Goal: Complete application form

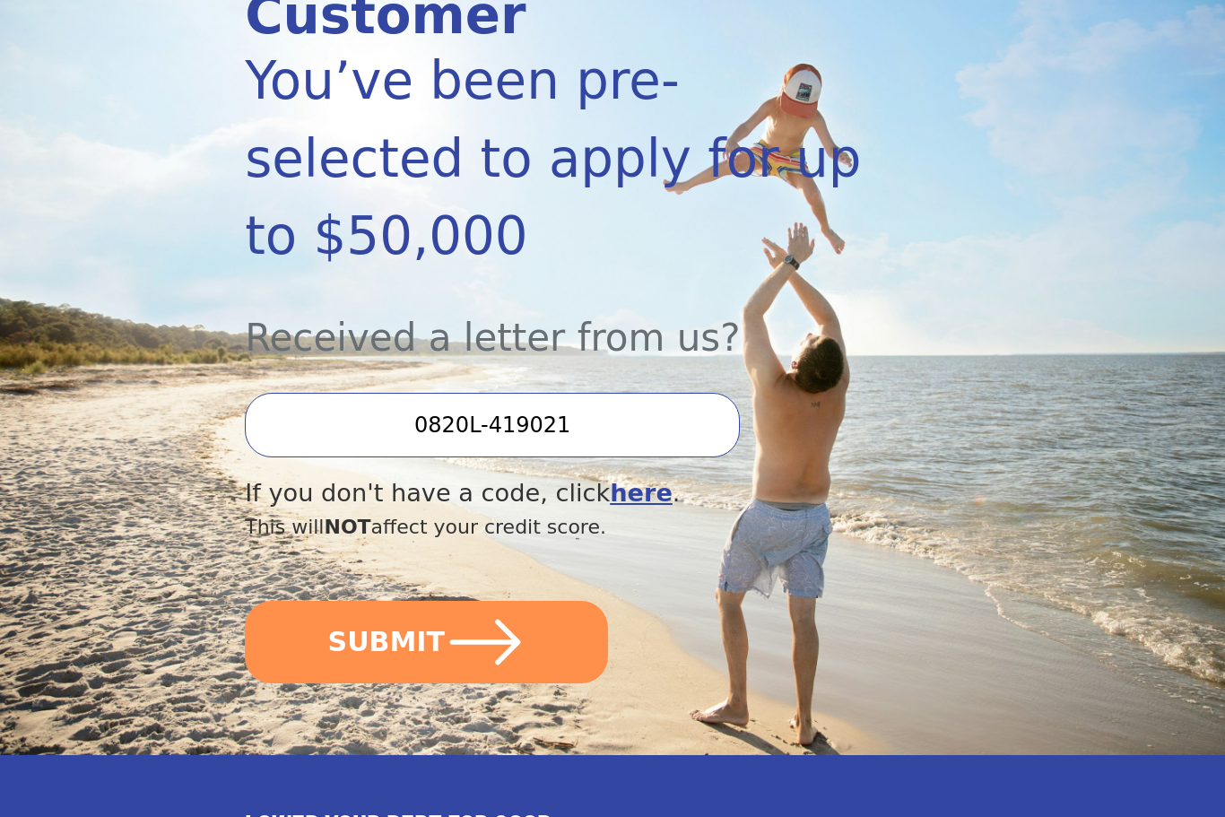
scroll to position [312, 0]
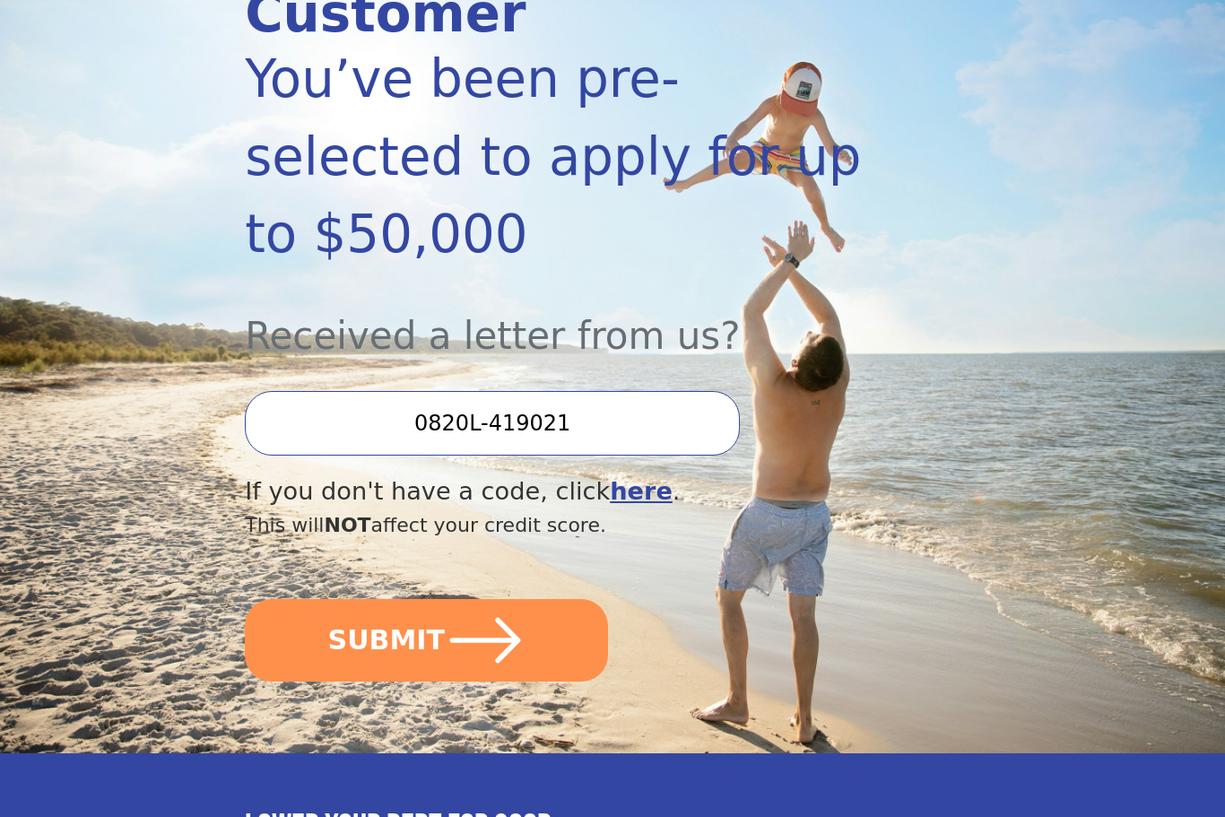
click at [514, 601] on icon "submit" at bounding box center [485, 641] width 81 height 81
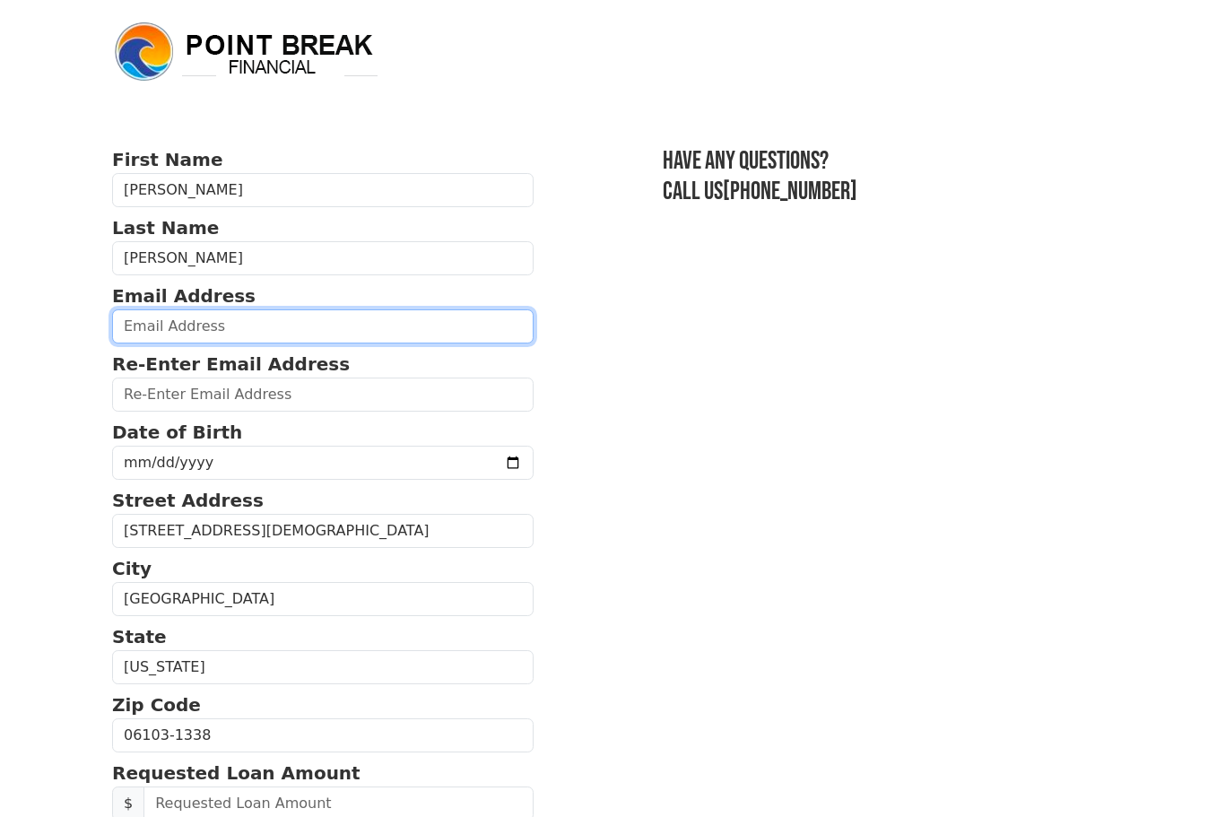
click at [407, 329] on input "email" at bounding box center [323, 326] width 422 height 34
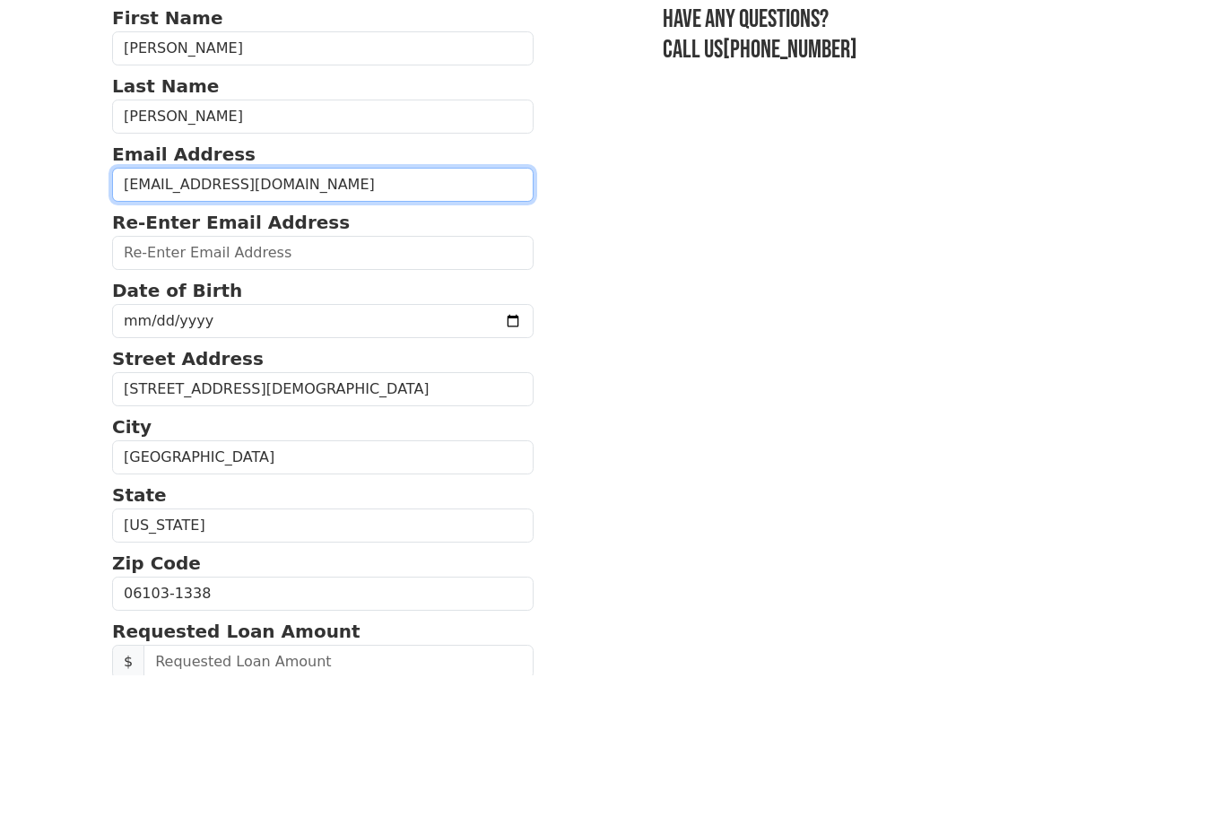
type input "[EMAIL_ADDRESS][DOMAIN_NAME]"
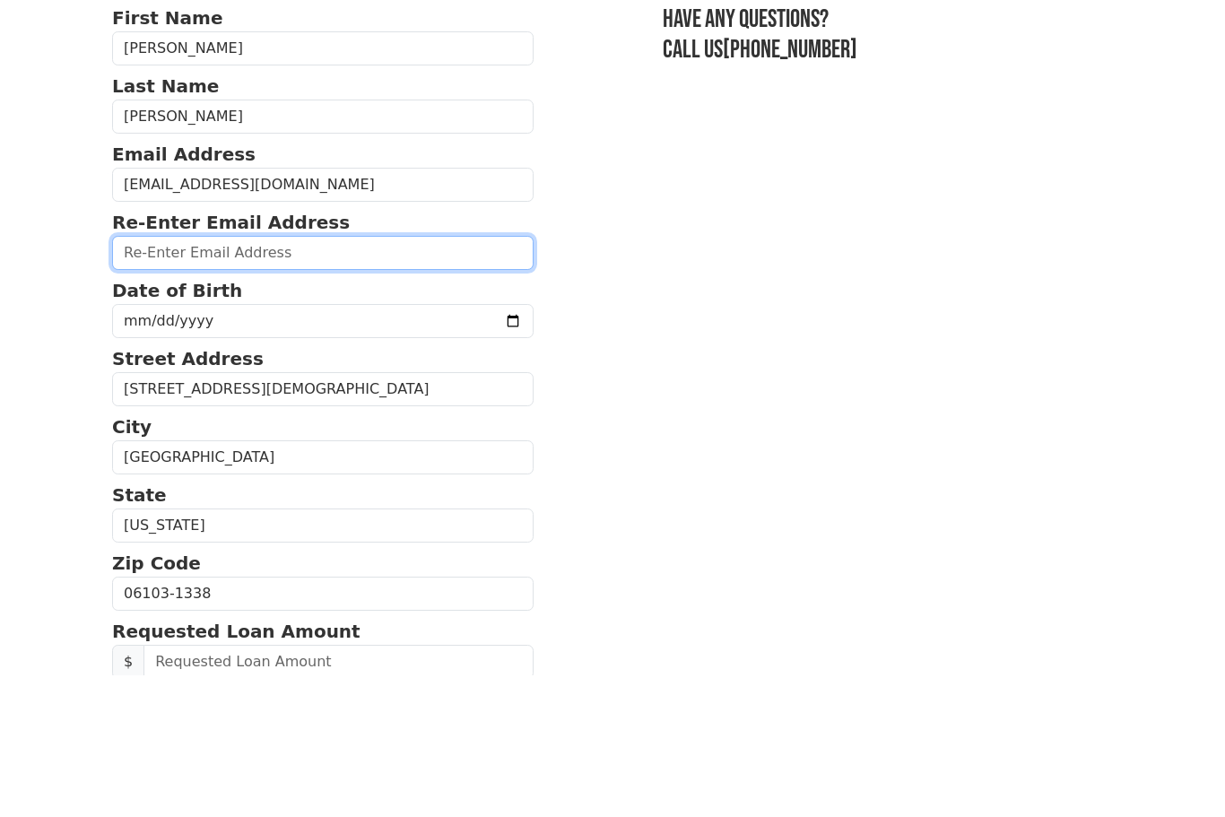
click at [378, 378] on input "email" at bounding box center [323, 395] width 422 height 34
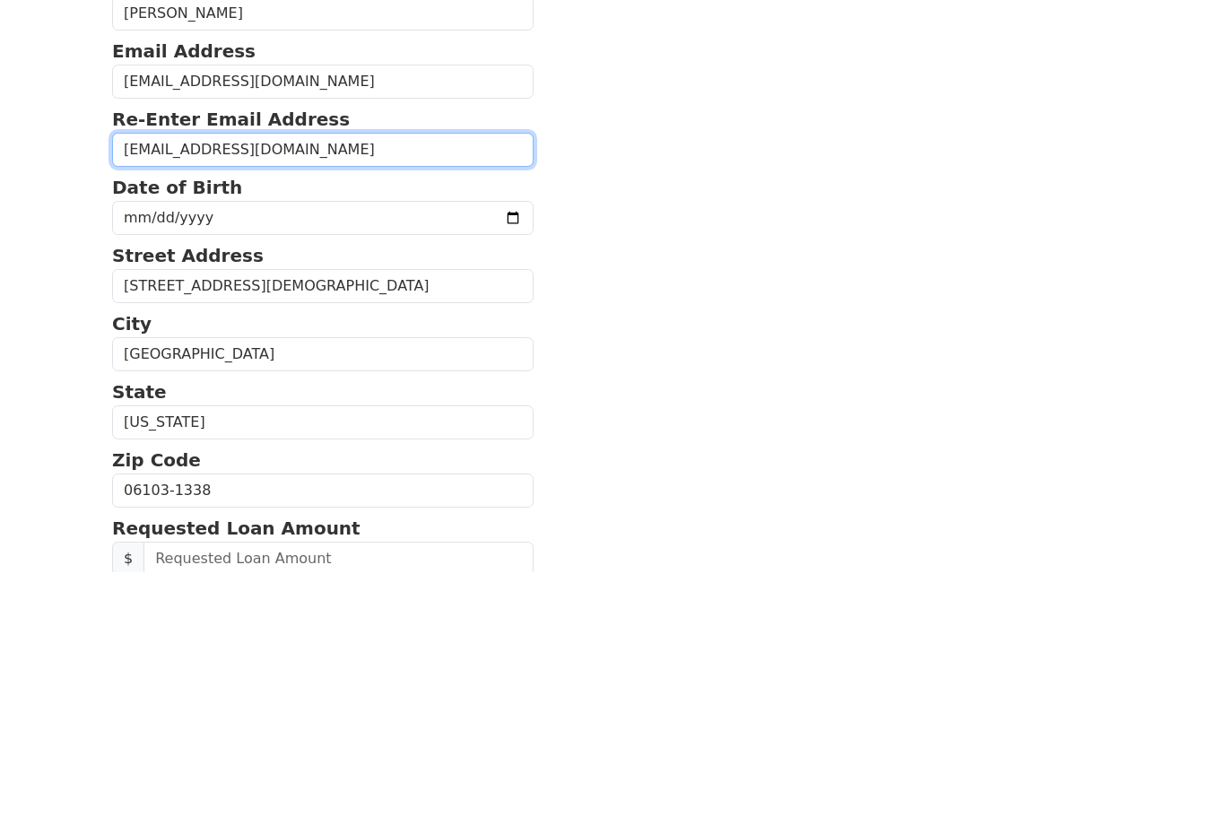
type input "[EMAIL_ADDRESS][DOMAIN_NAME]"
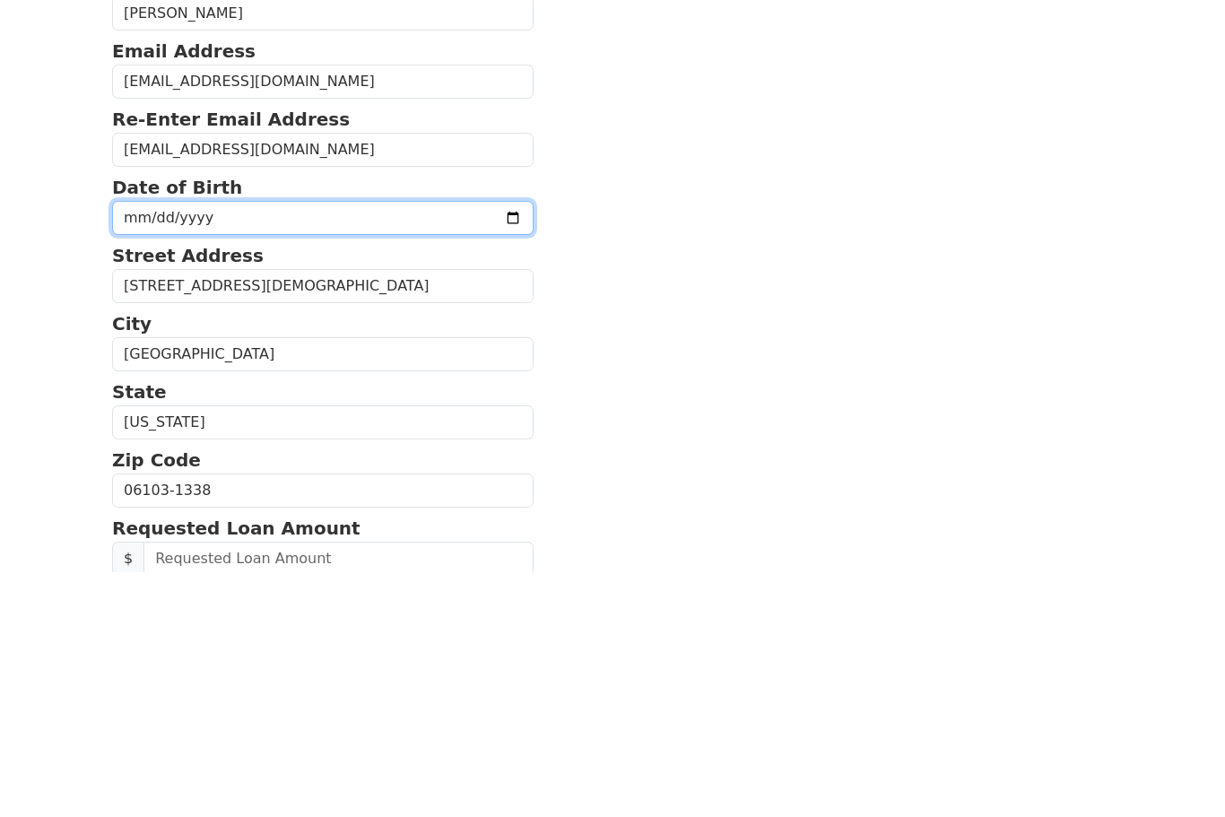
click at [436, 446] on input "date" at bounding box center [323, 463] width 422 height 34
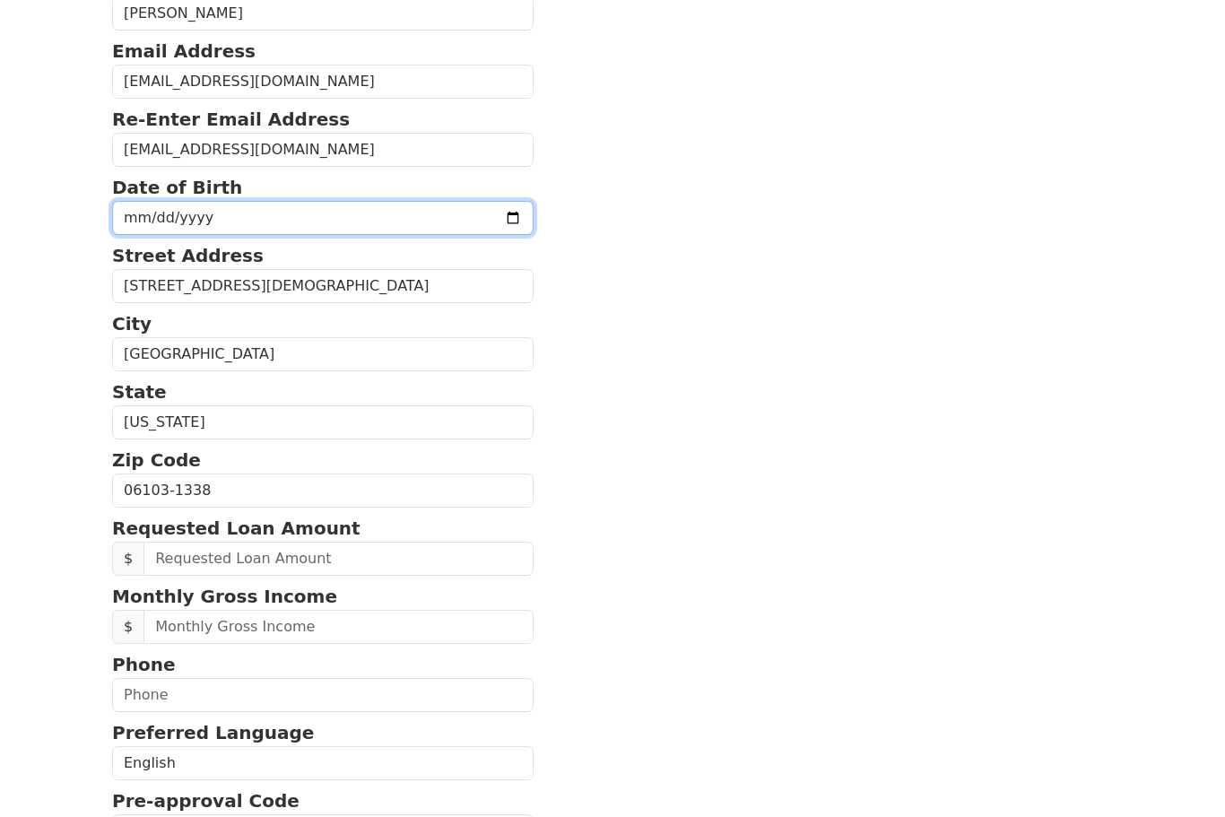
type input "[DATE]"
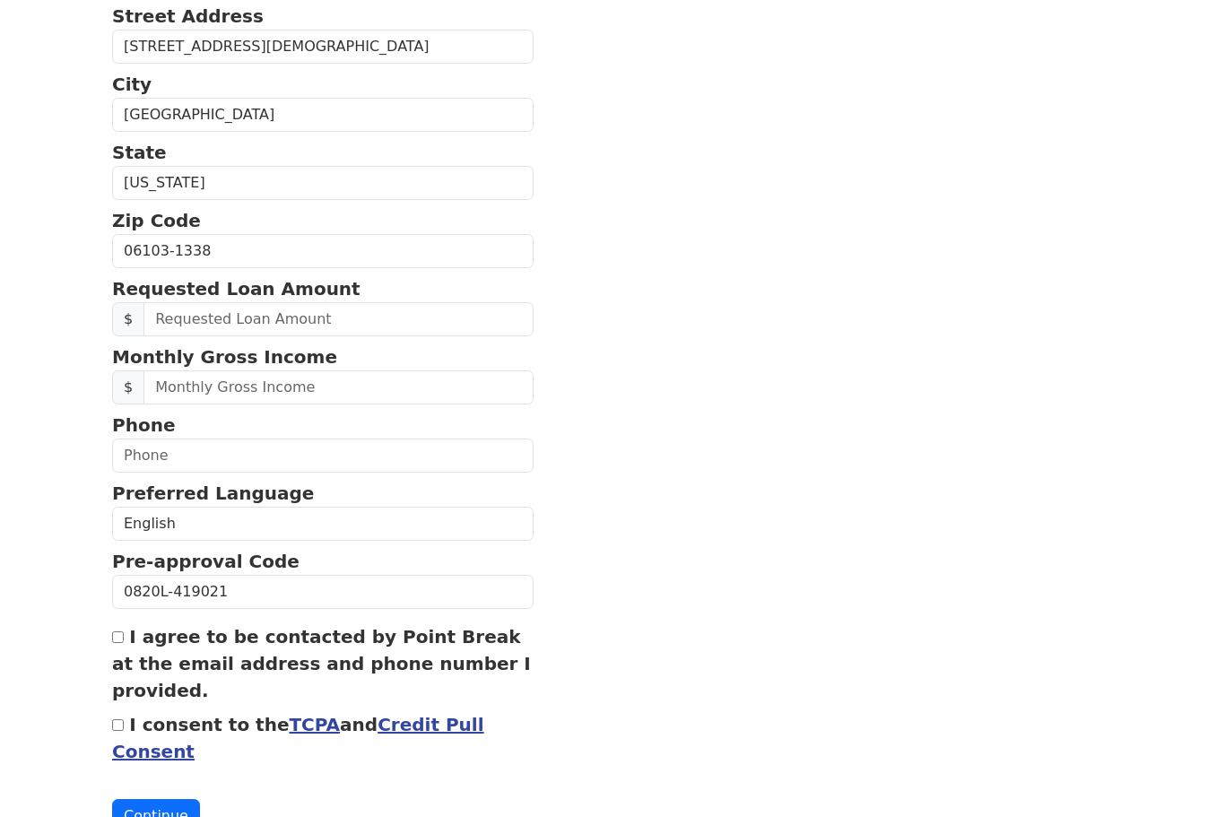
scroll to position [494, 0]
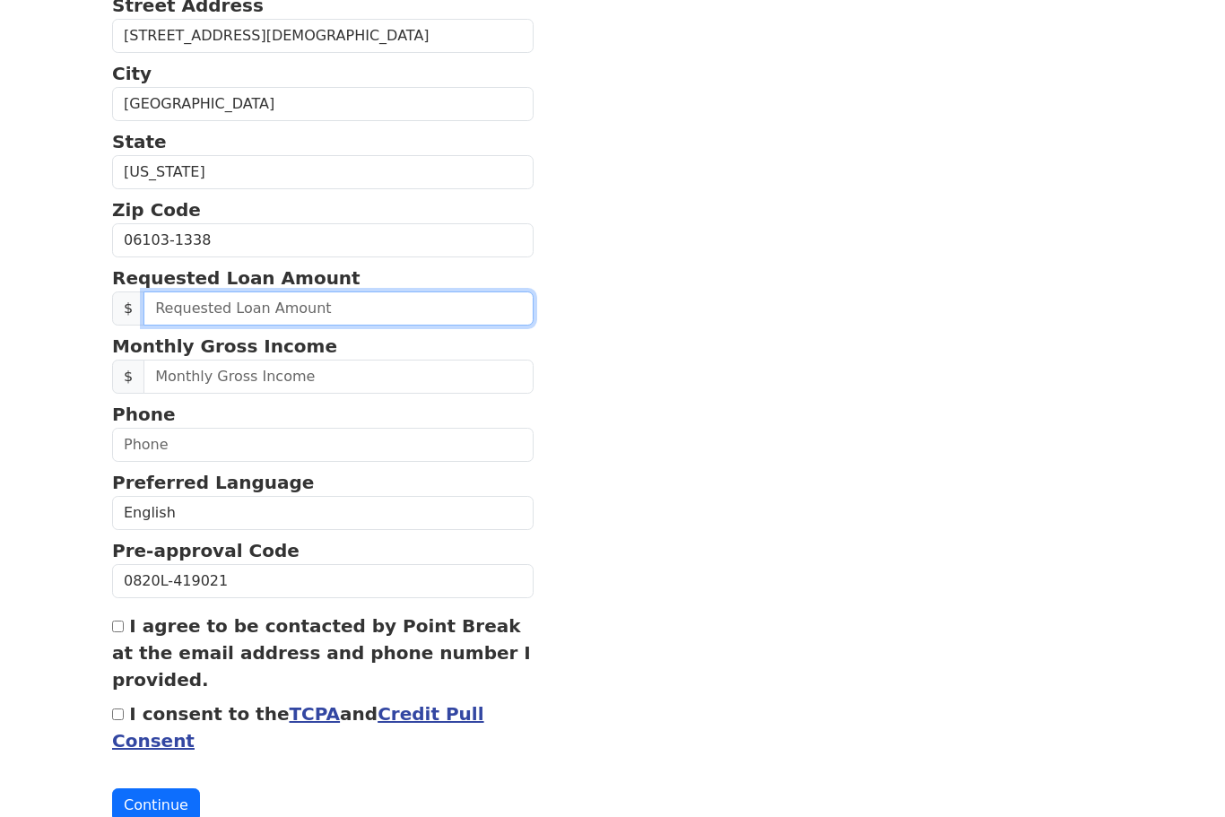
click at [382, 306] on input "text" at bounding box center [338, 309] width 390 height 34
click at [316, 302] on input "15.00" at bounding box center [338, 309] width 390 height 34
type input "15,000.00"
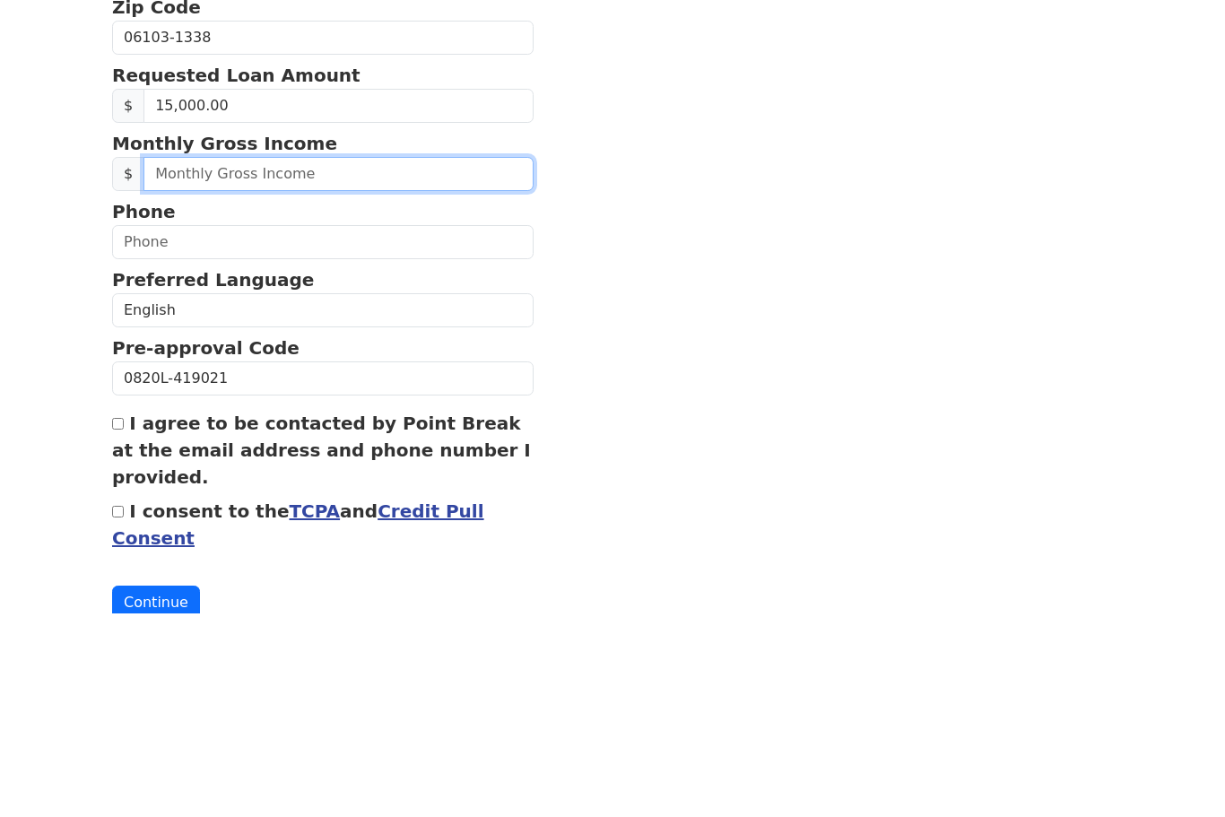
click at [370, 361] on input "text" at bounding box center [338, 378] width 390 height 34
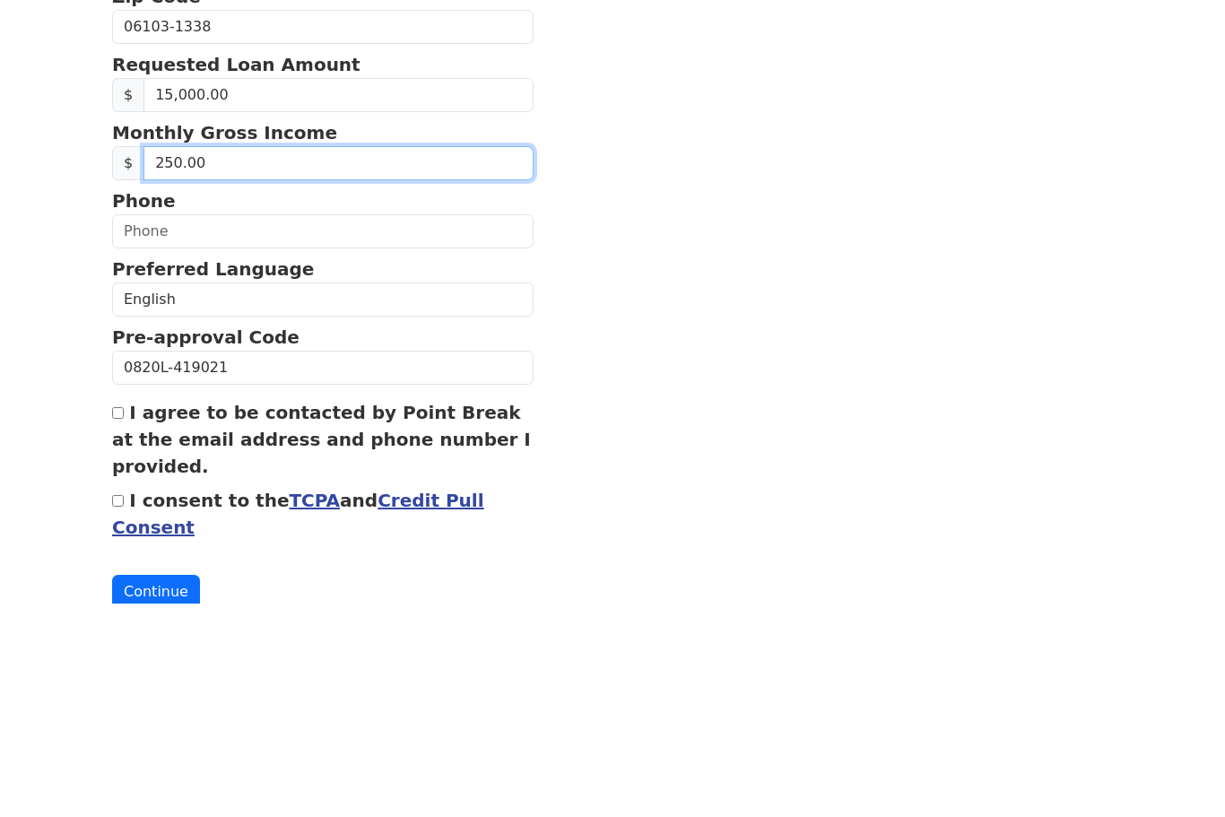
type input "2,500.00"
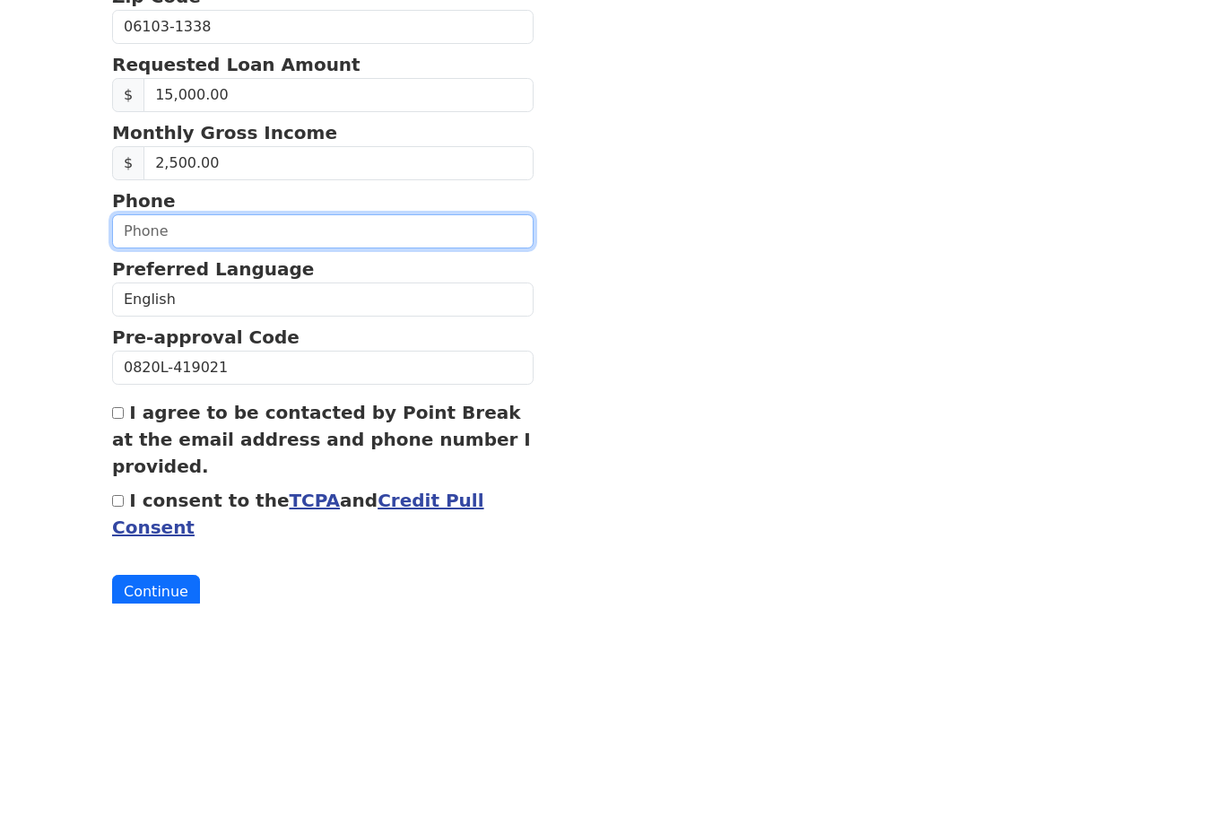
click at [401, 429] on input "text" at bounding box center [323, 446] width 422 height 34
type input "[PHONE_NUMBER]"
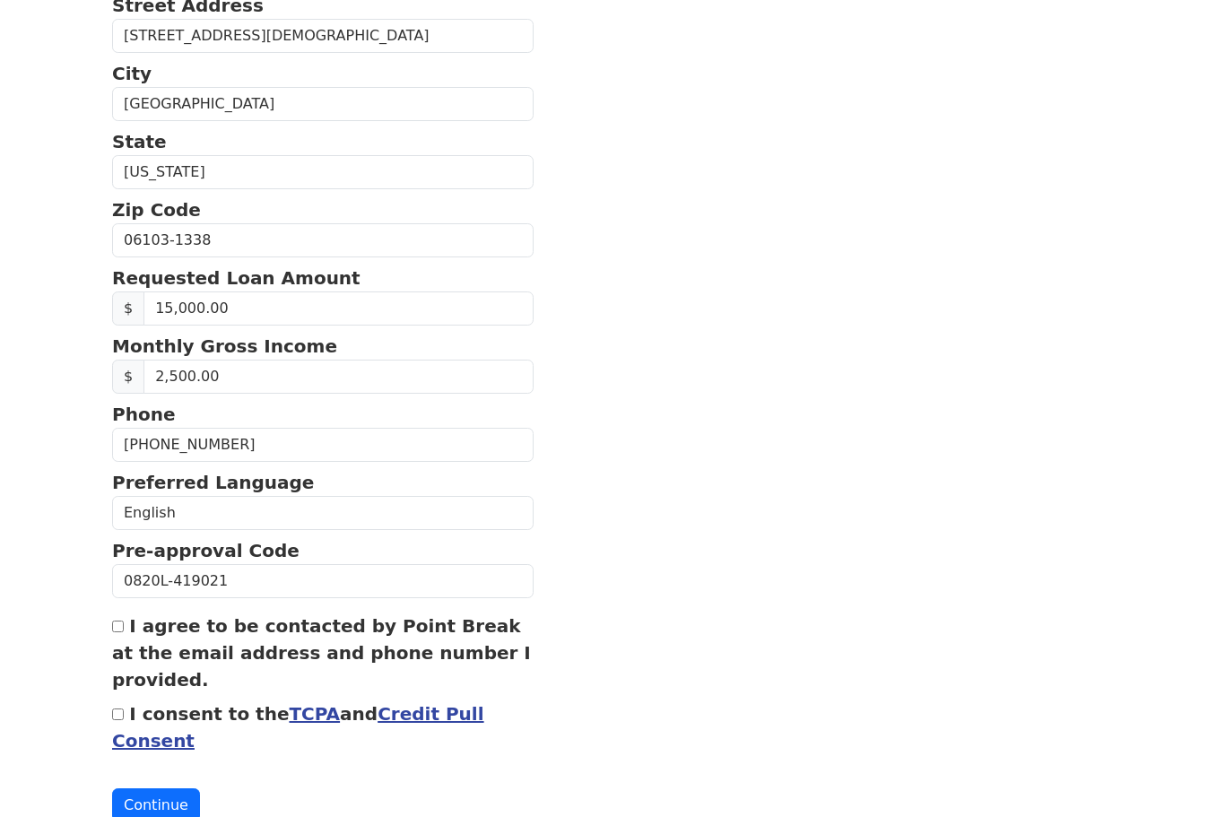
click at [121, 629] on input "I agree to be contacted by Point Break at the email address and phone number I …" at bounding box center [118, 627] width 12 height 12
checkbox input "true"
click at [118, 717] on input "I consent to the TCPA and Credit Pull Consent" at bounding box center [118, 715] width 12 height 12
checkbox input "true"
click at [166, 811] on button "Continue" at bounding box center [156, 806] width 88 height 34
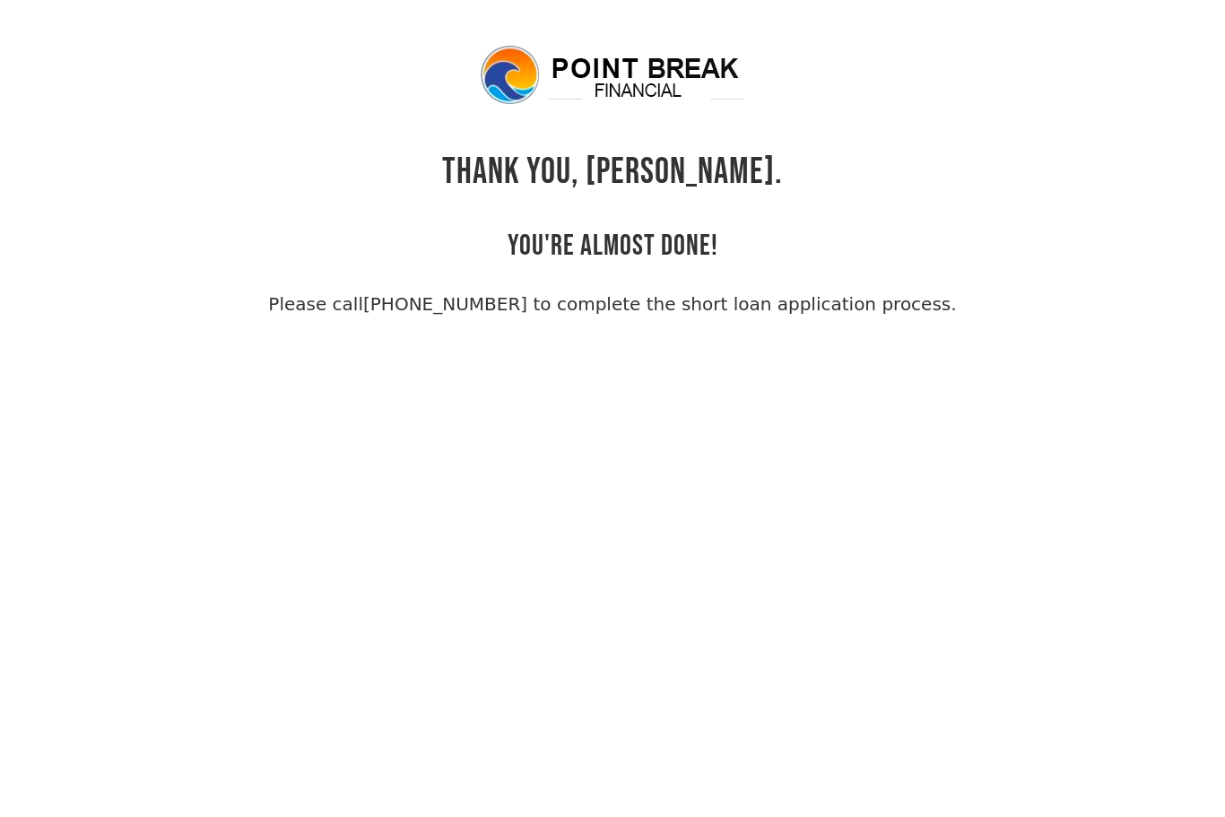
click at [470, 302] on link "(855) 202-9500 to complete the short loan application process." at bounding box center [660, 304] width 594 height 22
click at [463, 293] on link "(855) 202-9500 to complete the short loan application process." at bounding box center [660, 304] width 594 height 22
